Goal: Task Accomplishment & Management: Manage account settings

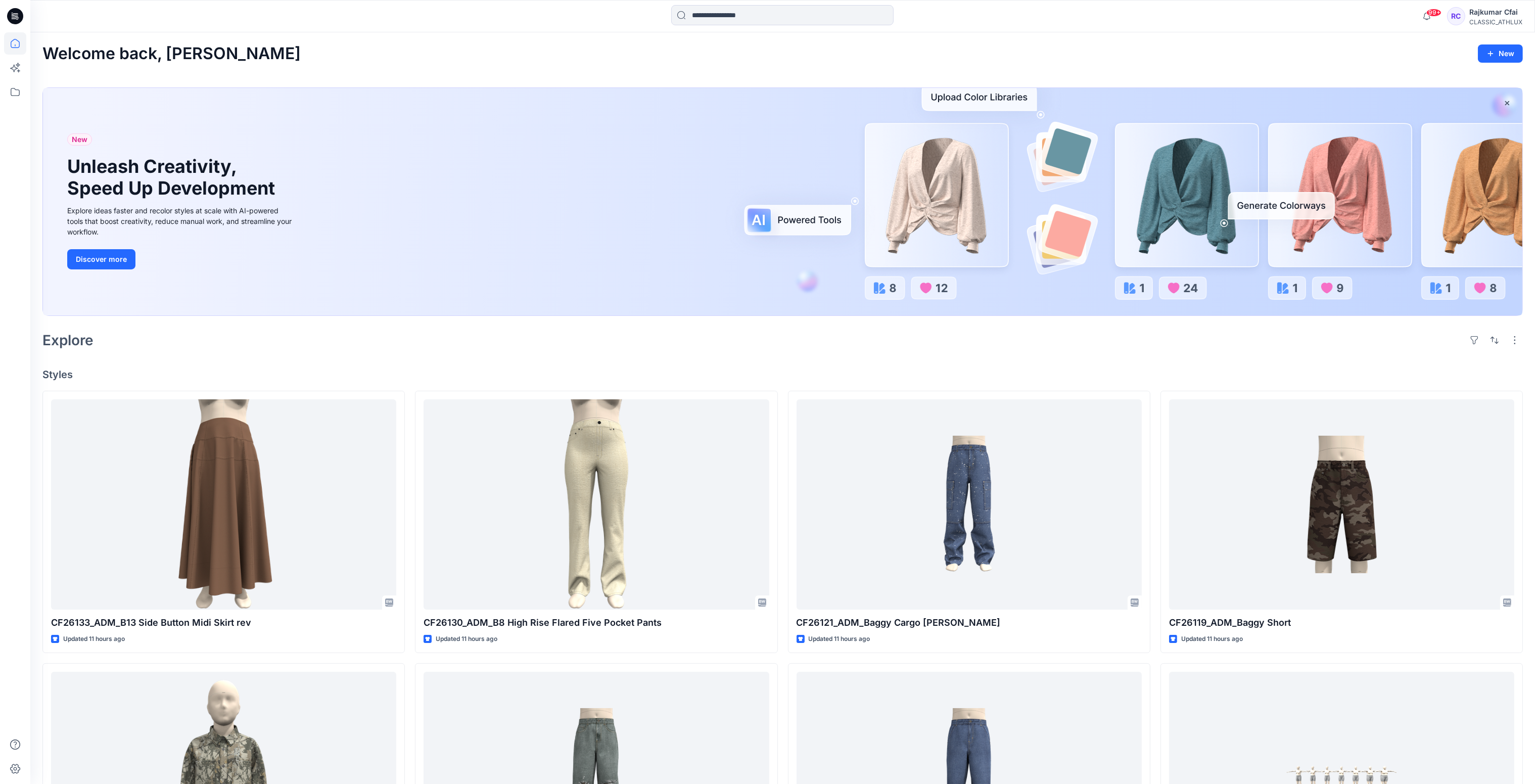
click at [888, 53] on div "Welcome back, [PERSON_NAME] New" at bounding box center [783, 53] width 1480 height 19
click at [1512, 11] on div "Rajkumar Cfai" at bounding box center [1495, 12] width 53 height 12
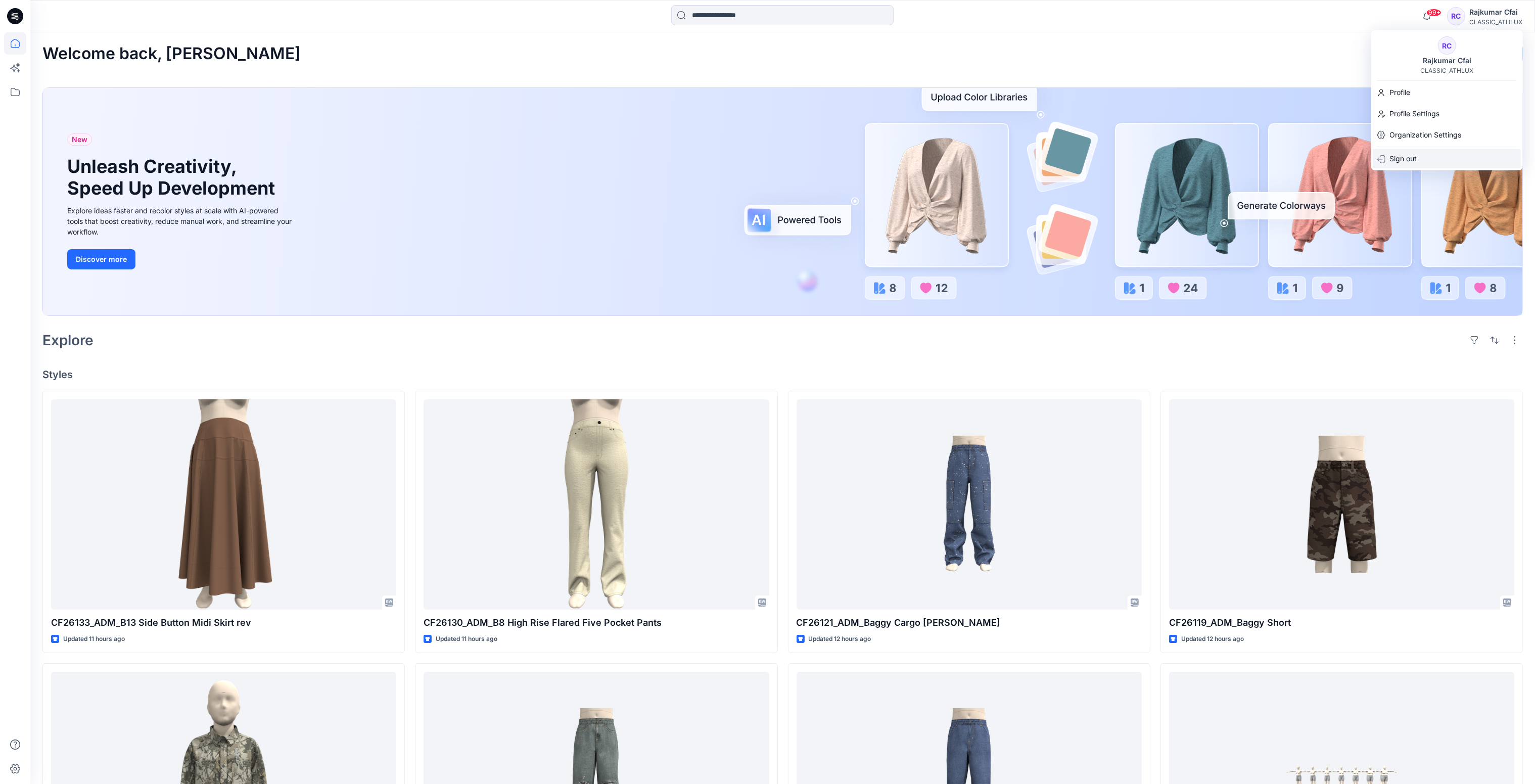
click at [1408, 155] on p "Sign out" at bounding box center [1402, 158] width 27 height 19
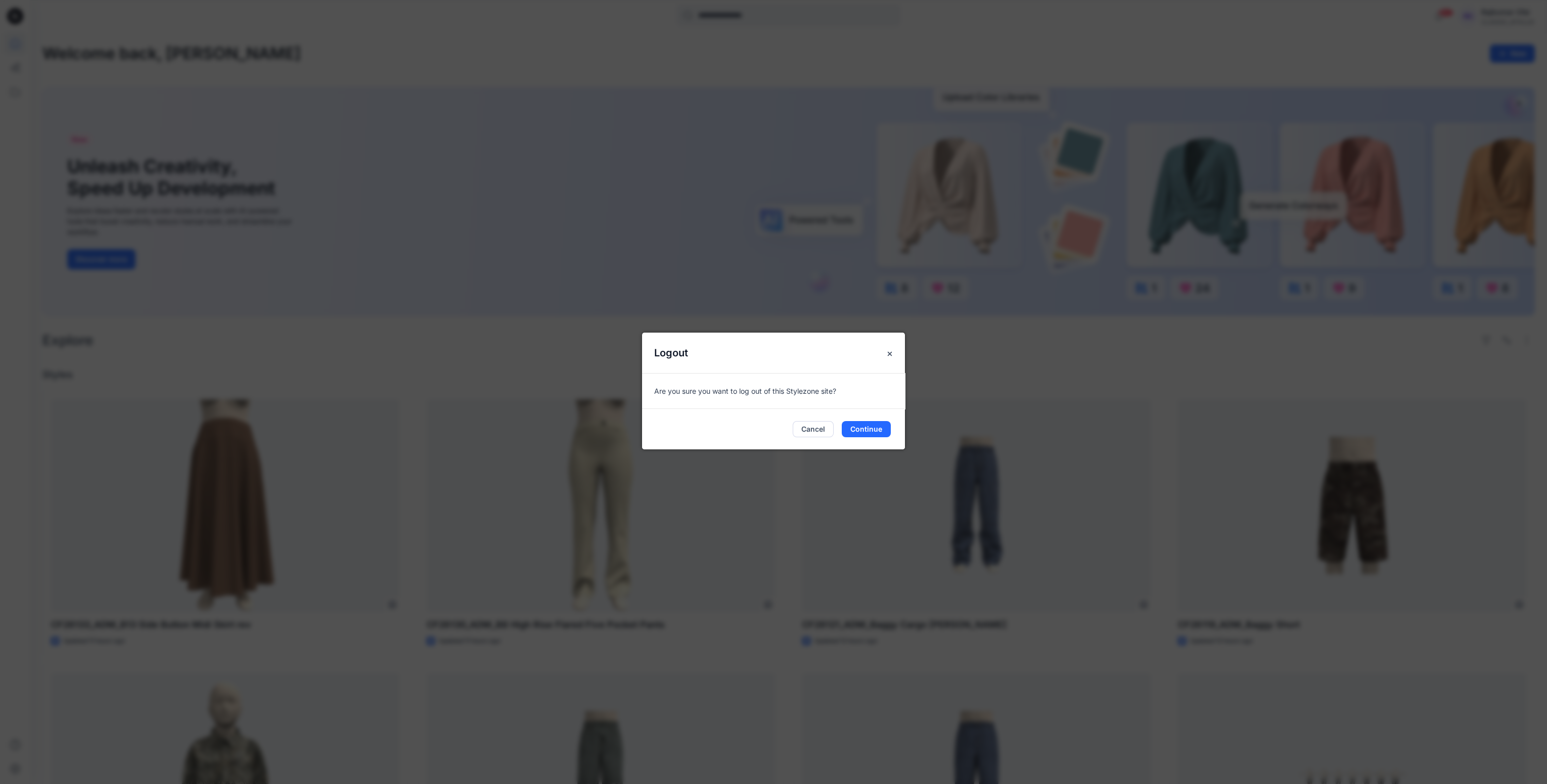
click at [868, 439] on div "Cancel Continue" at bounding box center [773, 429] width 263 height 40
click at [868, 433] on button "Continue" at bounding box center [867, 429] width 49 height 16
click at [871, 428] on button "Continue" at bounding box center [867, 429] width 49 height 16
click at [862, 430] on button "Continue" at bounding box center [867, 429] width 49 height 16
click at [823, 395] on p "Are you sure you want to log out of this Stylezone site?" at bounding box center [773, 391] width 238 height 11
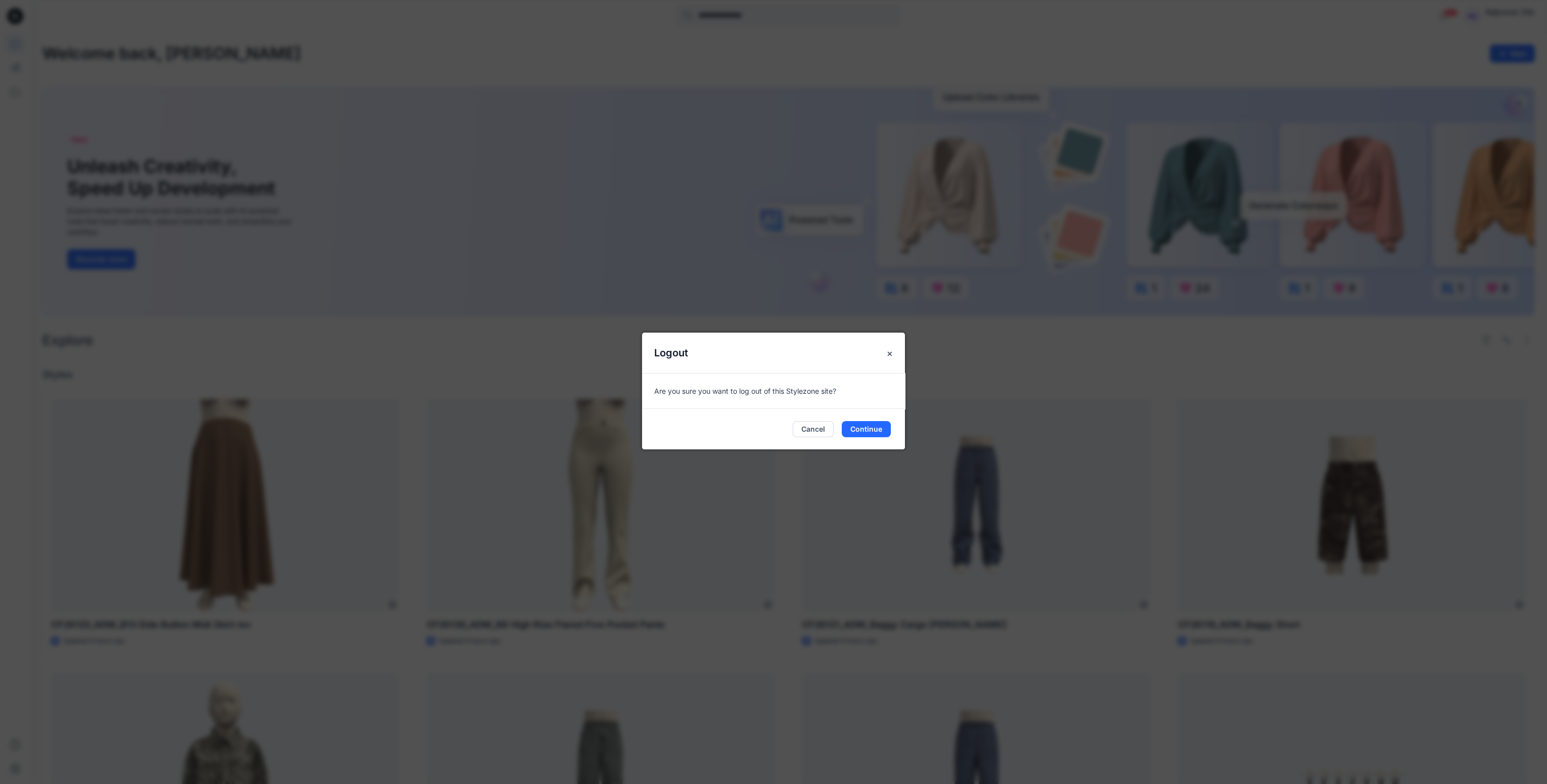
click at [852, 383] on div "Are you sure you want to log out of this Stylezone site?" at bounding box center [773, 391] width 263 height 36
click at [891, 357] on icon "Close" at bounding box center [889, 354] width 8 height 8
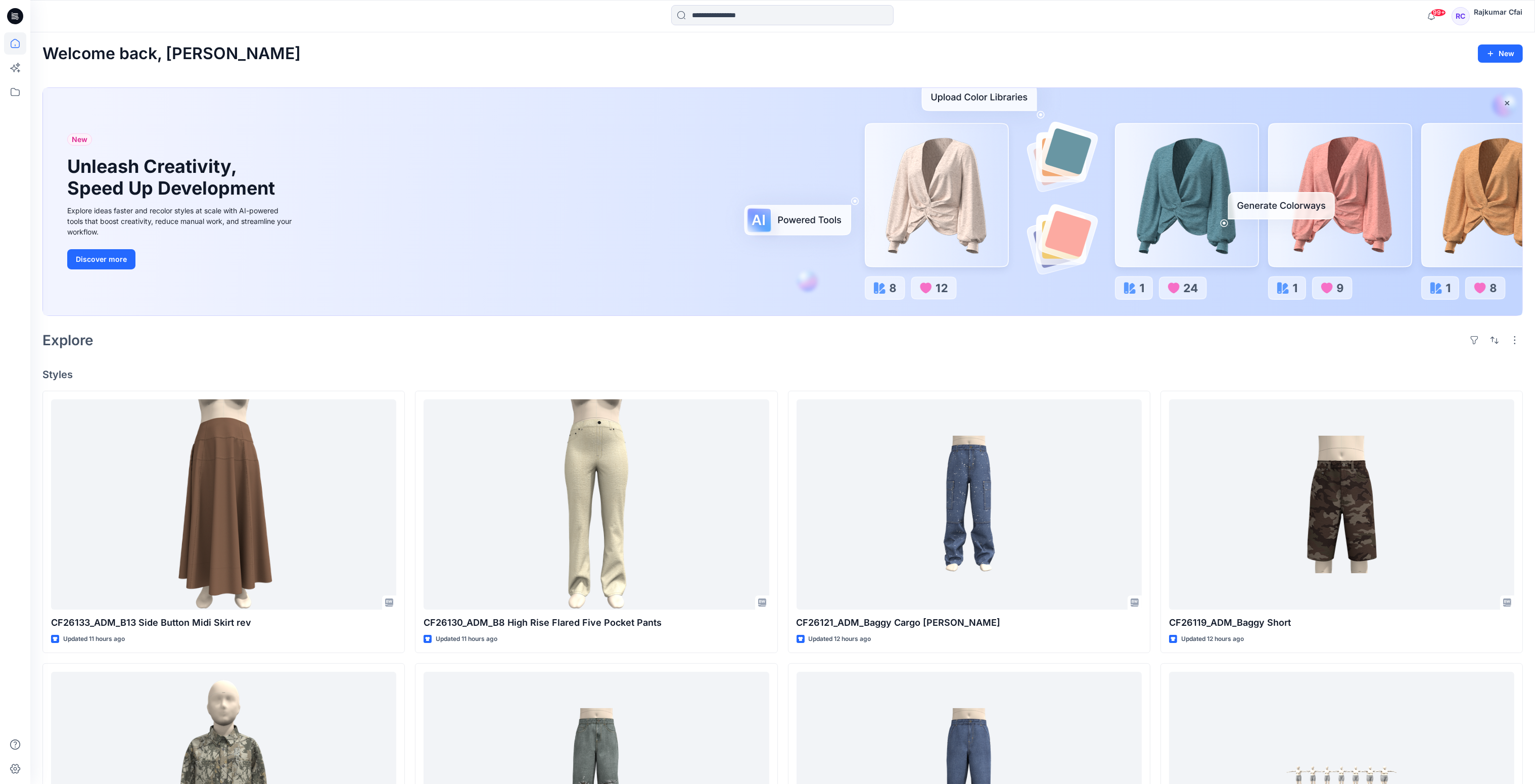
drag, startPoint x: 822, startPoint y: 333, endPoint x: 820, endPoint y: 342, distance: 9.2
click at [822, 334] on div "Explore" at bounding box center [783, 340] width 1480 height 24
click at [432, 345] on div "Explore" at bounding box center [783, 340] width 1480 height 24
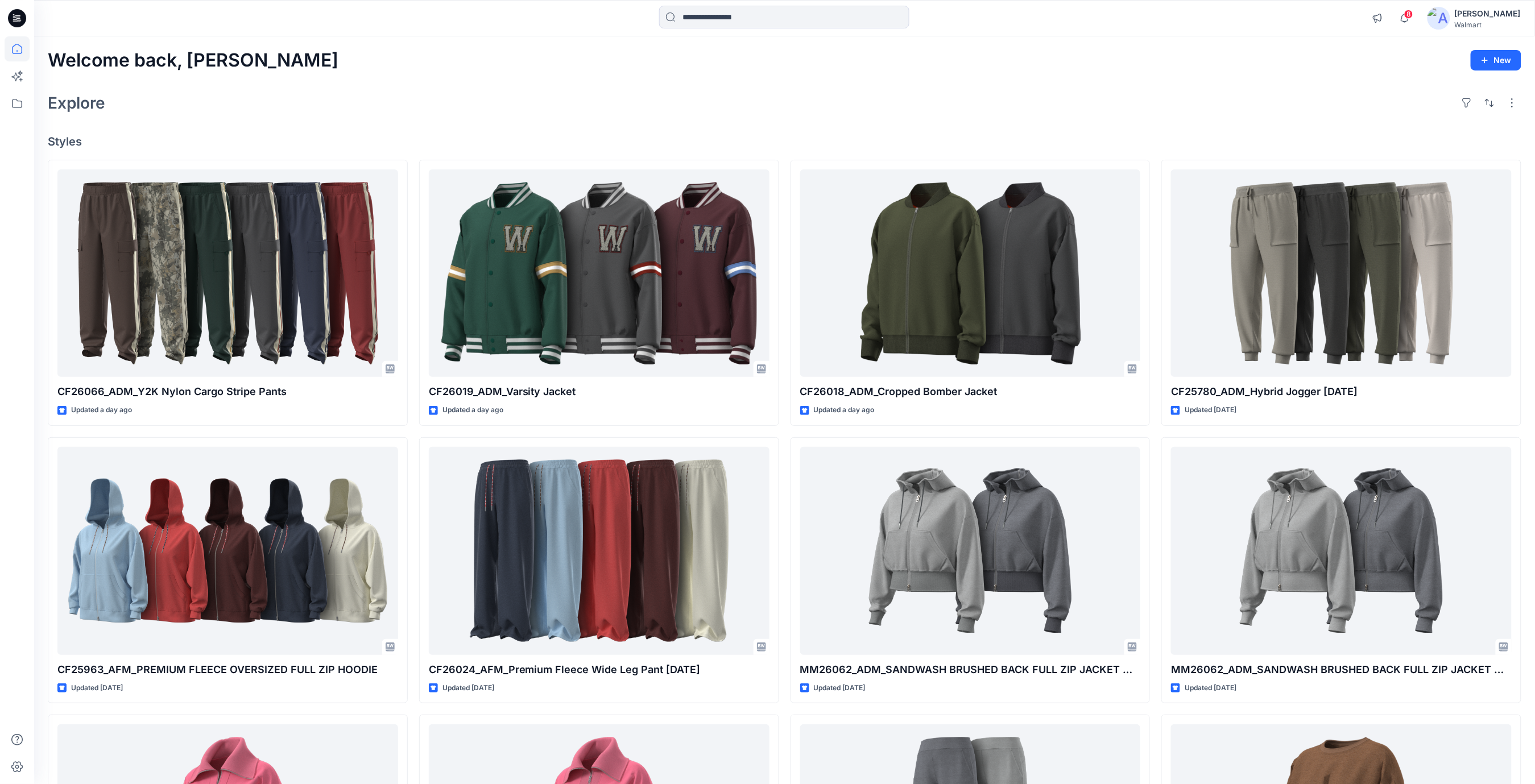
click at [365, 70] on div "Welcome back, Rajesh New" at bounding box center [784, 60] width 1474 height 21
